Goal: Task Accomplishment & Management: Manage account settings

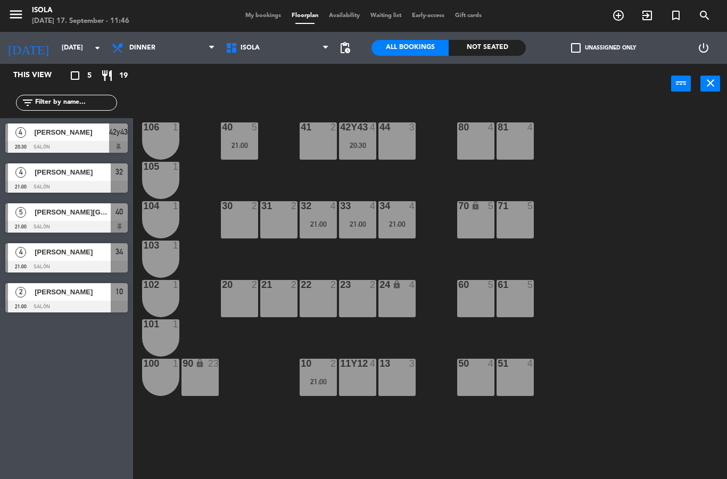
select select "dinner"
select select
click at [132, 49] on select "Lunch Dinner" at bounding box center [163, 47] width 114 height 23
select select "lunch"
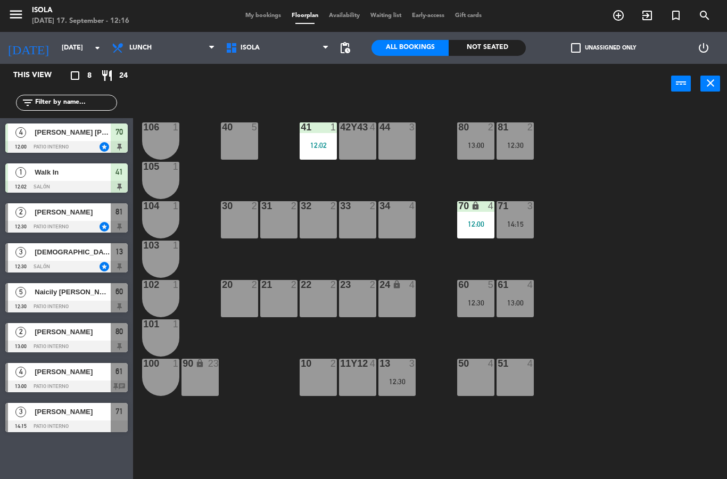
click at [493, 224] on div "12:00" at bounding box center [475, 223] width 37 height 7
click at [592, 181] on div "40 5 42y43 4 41 1 12:02 44 3 80 2 13:00 81 2 12:30 106 1 105 1 30 2 31 2 32 2 3…" at bounding box center [433, 291] width 586 height 375
click at [329, 141] on div "12:02" at bounding box center [318, 145] width 37 height 8
click at [592, 188] on div "40 5 42y43 4 41 1 12:02 44 3 80 2 13:00 81 2 12:30 106 1 105 1 30 2 31 2 32 2 3…" at bounding box center [433, 291] width 586 height 375
click at [318, 154] on div "41 1 12:02" at bounding box center [318, 140] width 37 height 37
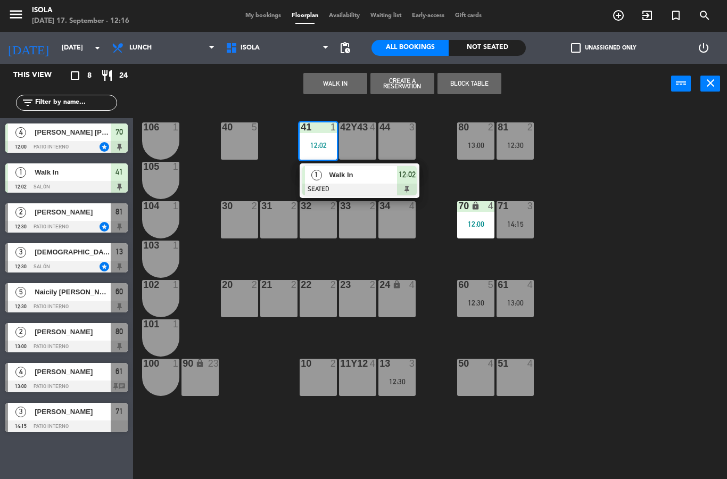
click at [365, 261] on div "40 5 42y43 4 41 1 12:02 1 Walk In SEATED 12:02 44 3 80 2 13:00 81 2 12:30 106 1…" at bounding box center [433, 291] width 586 height 375
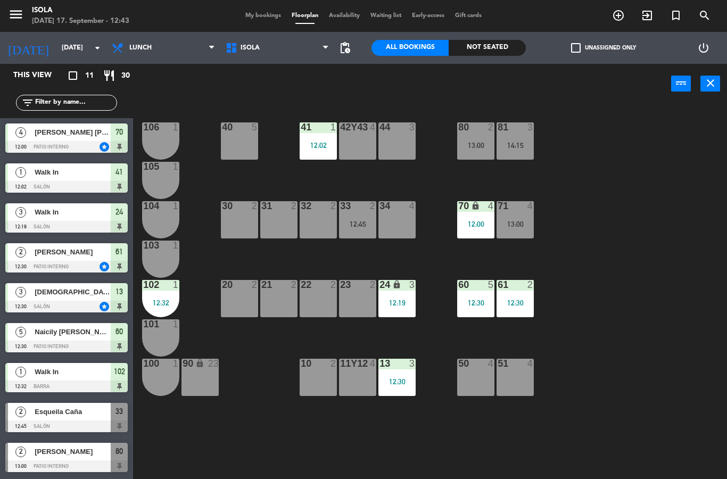
click at [479, 304] on div "12:30" at bounding box center [475, 302] width 37 height 7
click at [550, 341] on div "40 5 42y43 4 41 1 12:02 44 3 80 2 13:00 81 3 14:15 106 1 105 1 30 2 31 2 32 2 3…" at bounding box center [433, 291] width 586 height 375
click at [522, 308] on div "61 2 12:30" at bounding box center [514, 298] width 37 height 37
click at [569, 329] on div "40 5 42y43 4 41 1 12:02 44 3 80 2 13:00 81 3 14:15 106 1 105 1 30 2 31 2 32 2 3…" at bounding box center [433, 291] width 586 height 375
click at [405, 300] on div "12:19" at bounding box center [396, 302] width 37 height 7
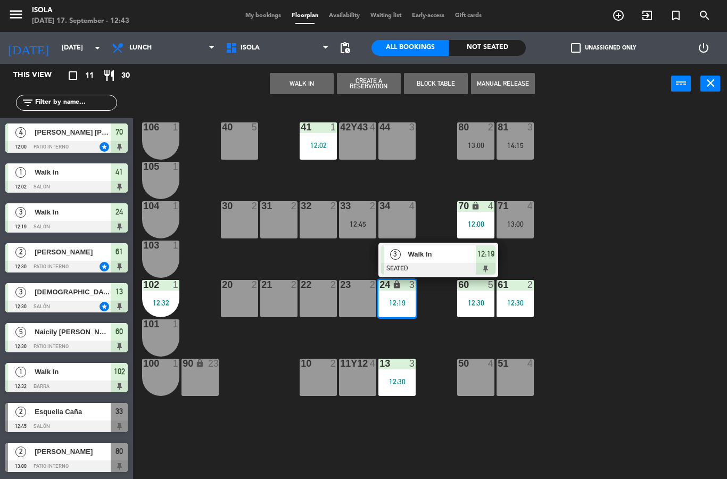
click at [404, 391] on div "13 3 12:30" at bounding box center [396, 377] width 37 height 37
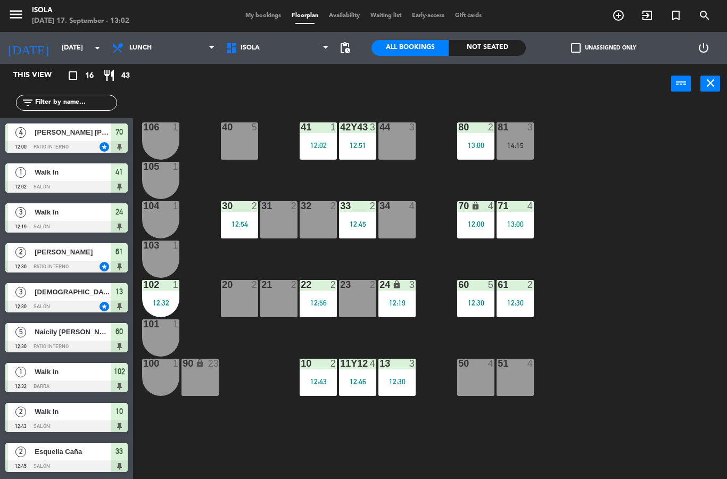
click at [85, 269] on div at bounding box center [66, 267] width 122 height 12
click at [87, 298] on div "[DEMOGRAPHIC_DATA][PERSON_NAME]" at bounding box center [72, 292] width 77 height 18
click at [86, 352] on div at bounding box center [66, 347] width 122 height 12
click at [81, 140] on div "[PERSON_NAME] [PERSON_NAME]" at bounding box center [72, 132] width 77 height 18
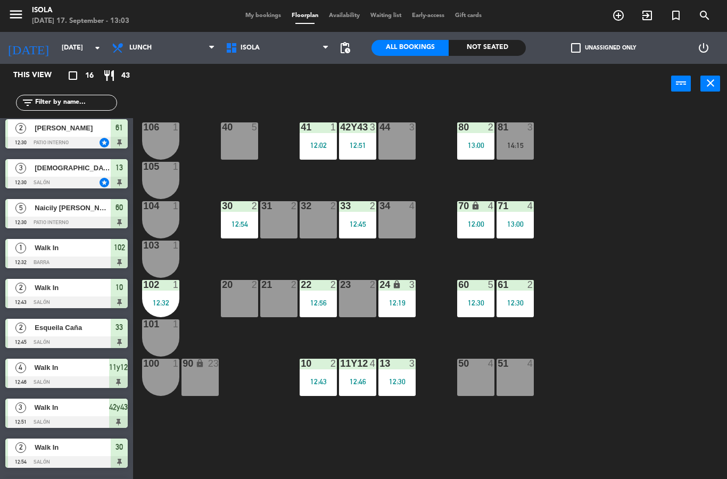
scroll to position [127, 0]
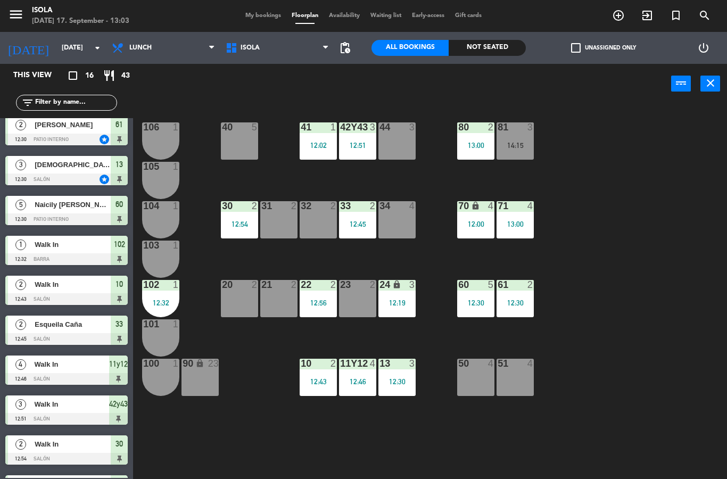
click at [76, 333] on div "Esqueila Caña" at bounding box center [72, 325] width 77 height 18
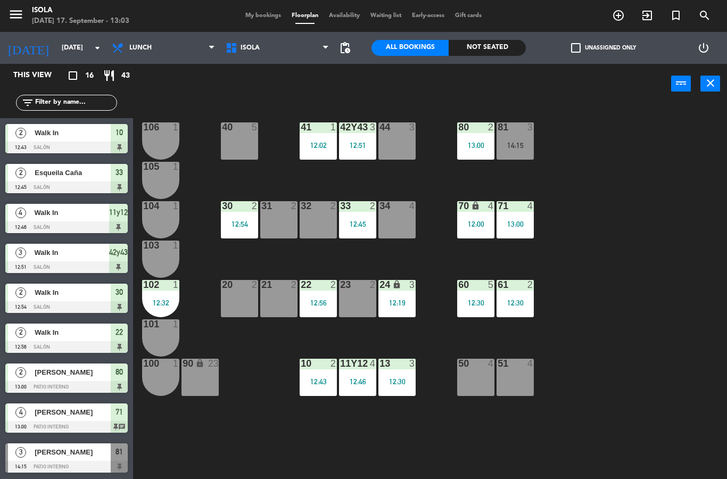
scroll to position [279, 0]
click at [524, 138] on div "81 3 14:15" at bounding box center [514, 140] width 37 height 37
click at [639, 277] on div "40 5 42y43 3 12:51 41 1 12:02 44 3 80 2 13:00 81 3 14:15 106 1 105 1 30 2 12:54…" at bounding box center [433, 291] width 586 height 375
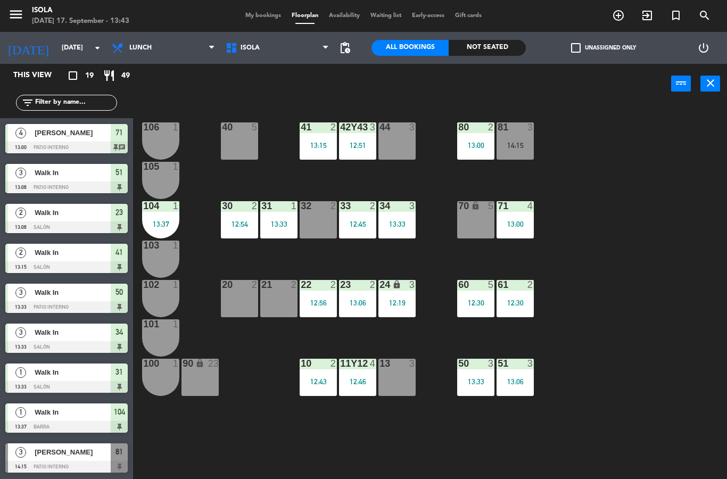
scroll to position [399, 0]
click at [261, 14] on span "My bookings" at bounding box center [263, 16] width 46 height 6
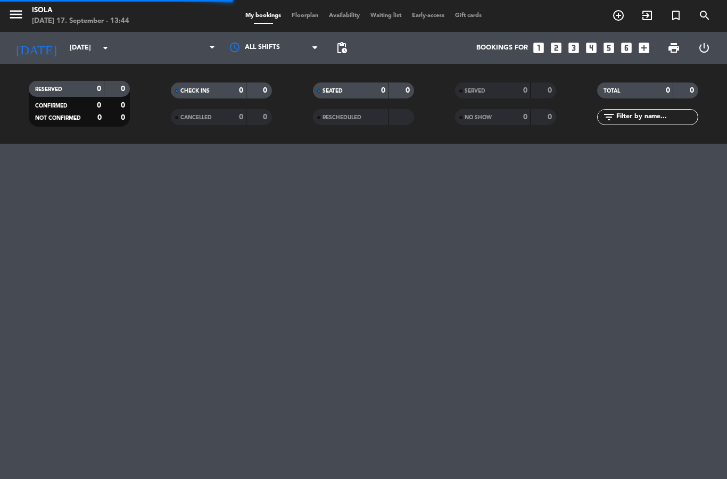
select select "lunch"
